Goal: Task Accomplishment & Management: Use online tool/utility

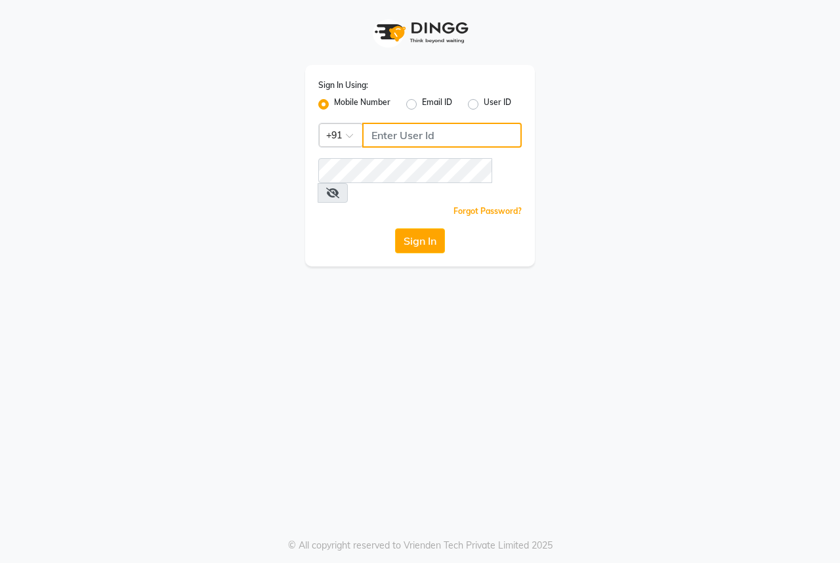
click at [387, 142] on input "Username" at bounding box center [442, 135] width 160 height 25
type input "9493939190"
click at [416, 228] on button "Sign In" at bounding box center [420, 240] width 50 height 25
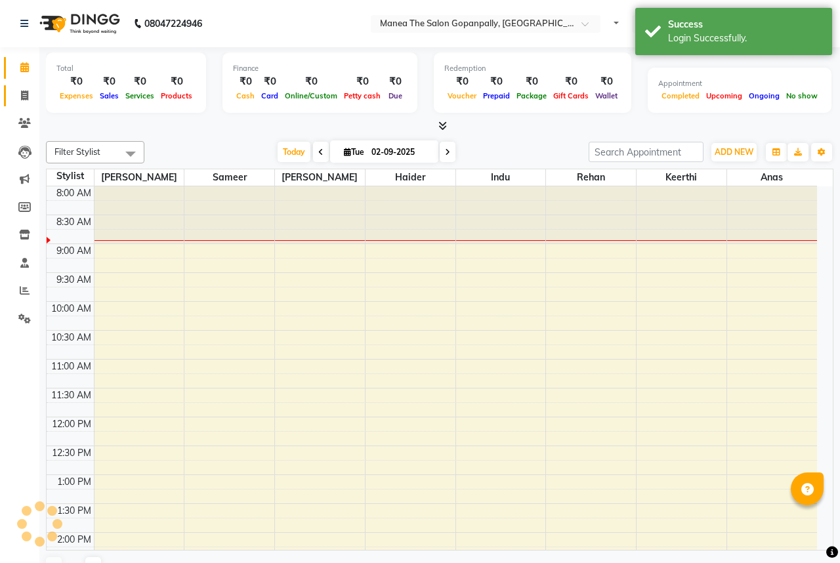
click at [22, 93] on icon at bounding box center [24, 96] width 7 height 10
select select "service"
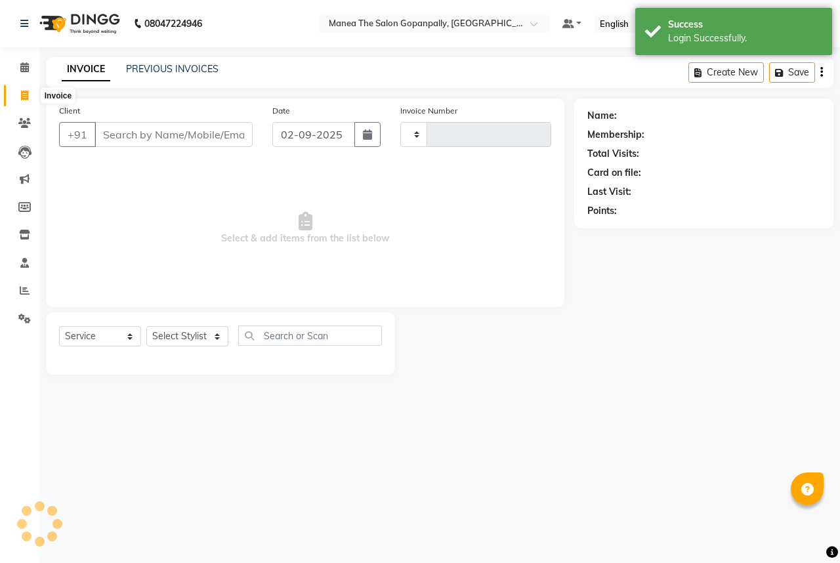
select select "en"
type input "2725"
select select "7027"
